Goal: Information Seeking & Learning: Learn about a topic

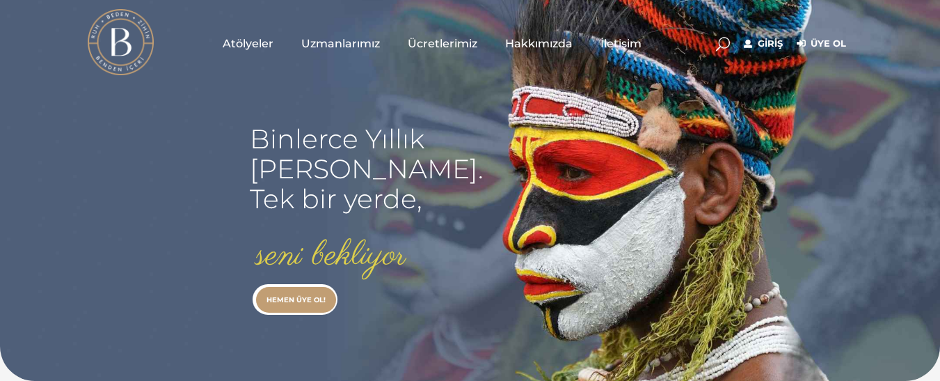
type input "[EMAIL_ADDRESS][DOMAIN_NAME]"
click at [765, 45] on link "Giriş" at bounding box center [763, 43] width 39 height 17
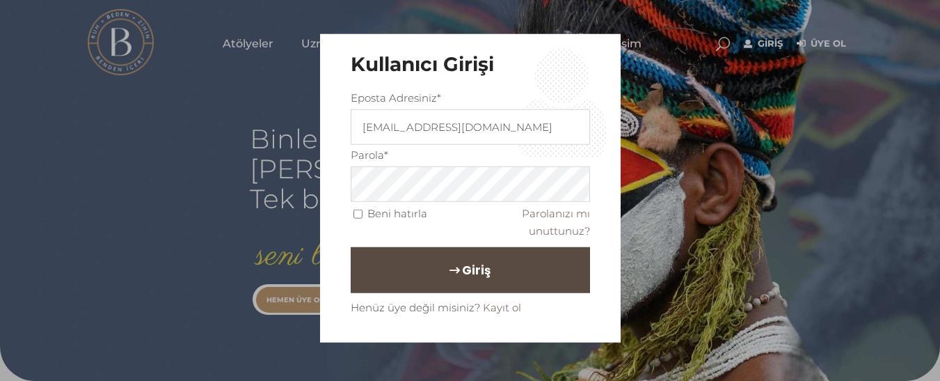
click at [549, 269] on button "Giriş" at bounding box center [470, 270] width 239 height 46
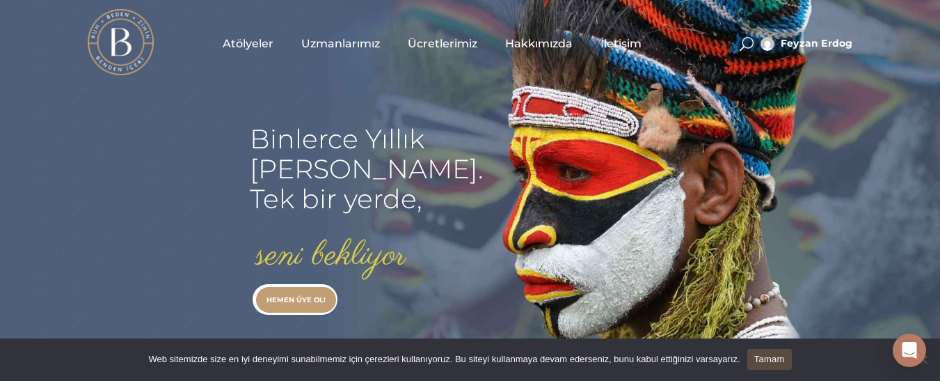
click at [326, 45] on span "Uzmanlarımız" at bounding box center [340, 43] width 79 height 16
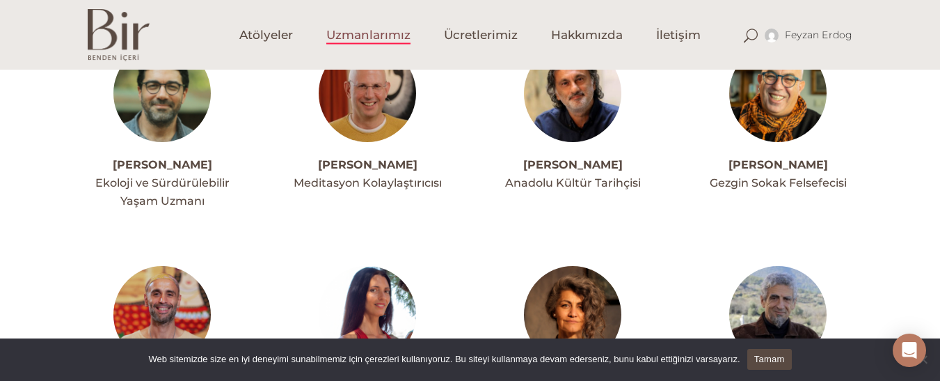
scroll to position [250, 0]
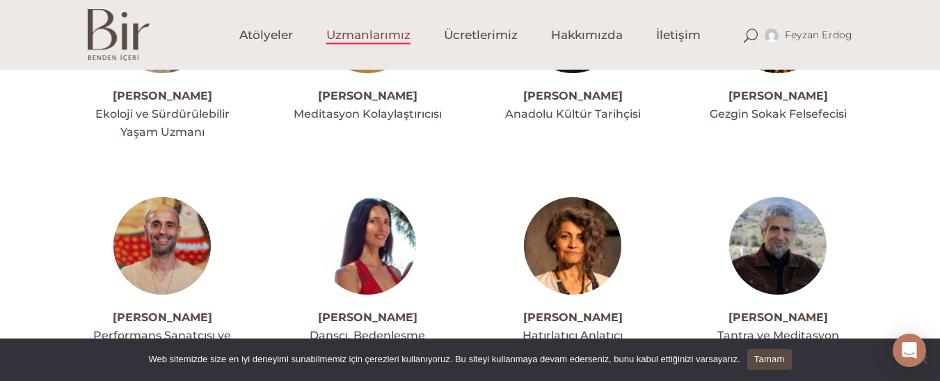
click at [778, 255] on img at bounding box center [777, 245] width 97 height 97
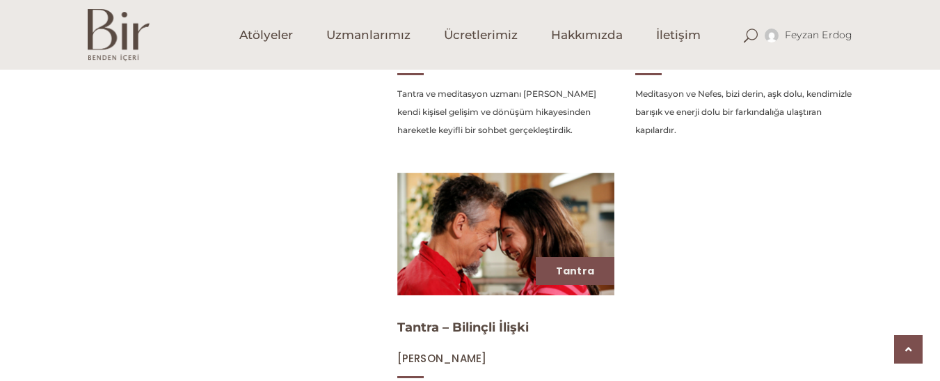
scroll to position [668, 0]
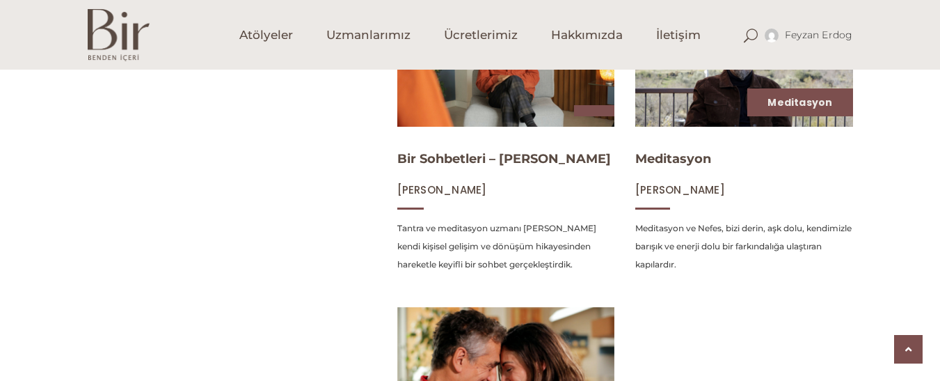
click at [735, 127] on div "Meditasyon Meditasyon Arham Koray Mincinozlu Meditasyon ve Nefes, bizi derin, a…" at bounding box center [744, 143] width 218 height 282
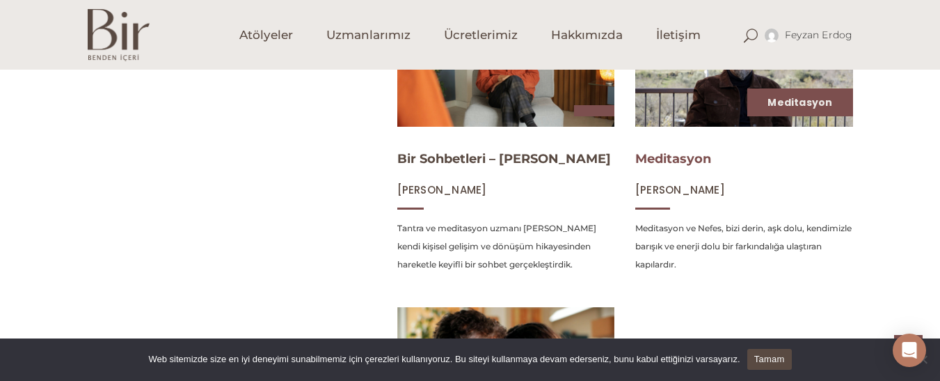
click at [684, 159] on link "Meditasyon" at bounding box center [673, 158] width 76 height 15
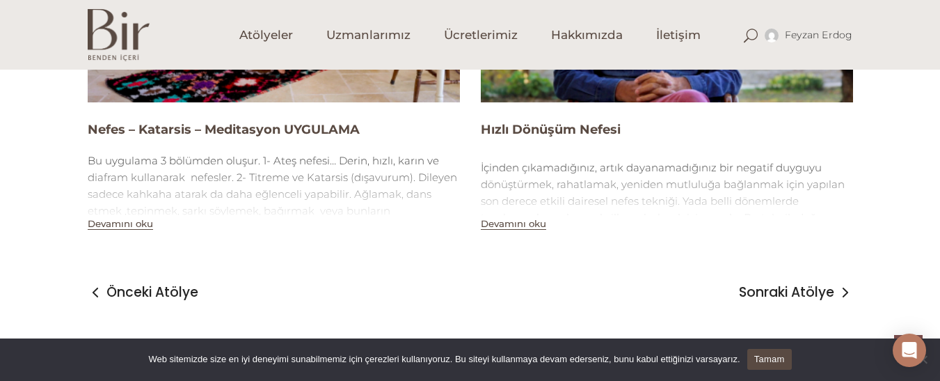
scroll to position [1268, 0]
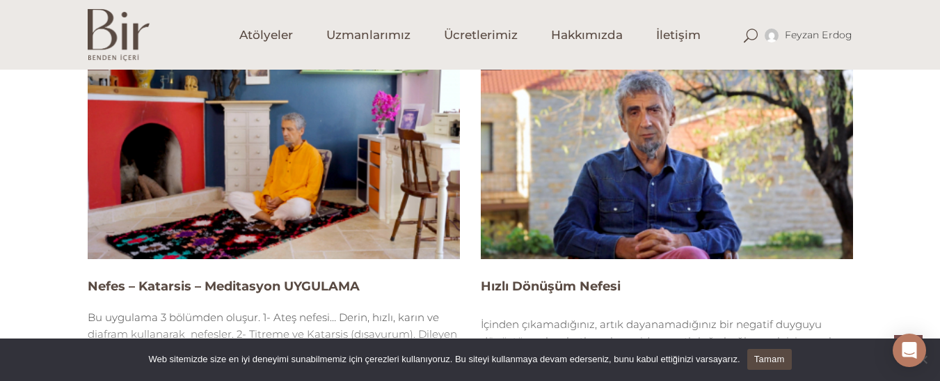
click at [628, 158] on img at bounding box center [667, 153] width 372 height 209
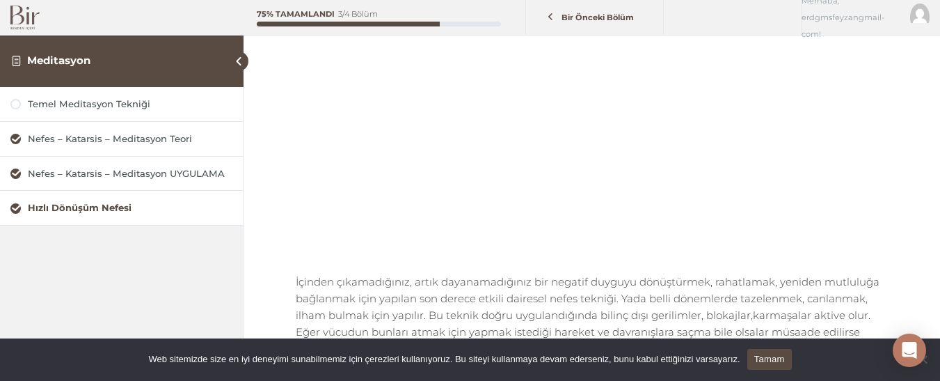
scroll to position [176, 0]
